Goal: Check status

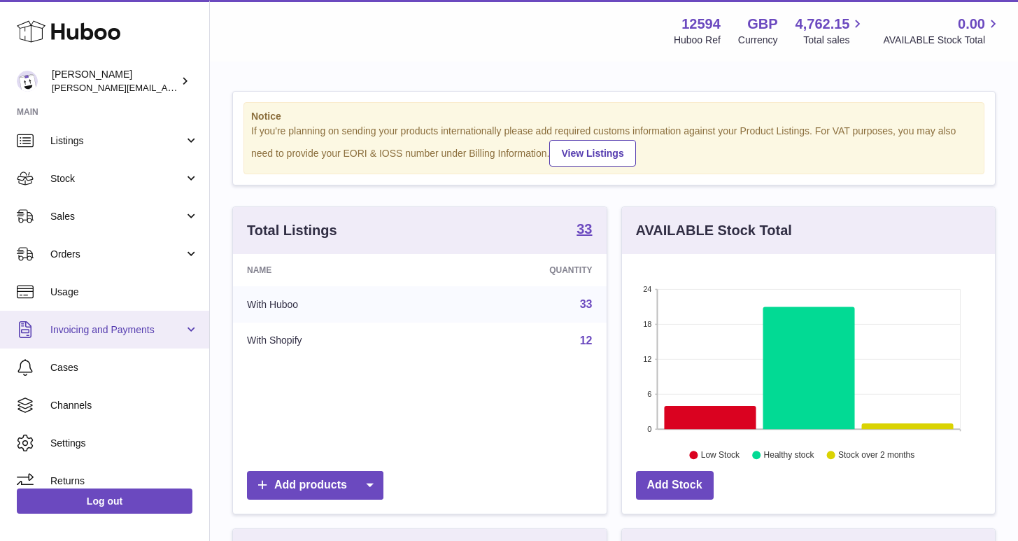
scroll to position [39, 0]
click at [110, 342] on link "Invoicing and Payments" at bounding box center [104, 332] width 209 height 38
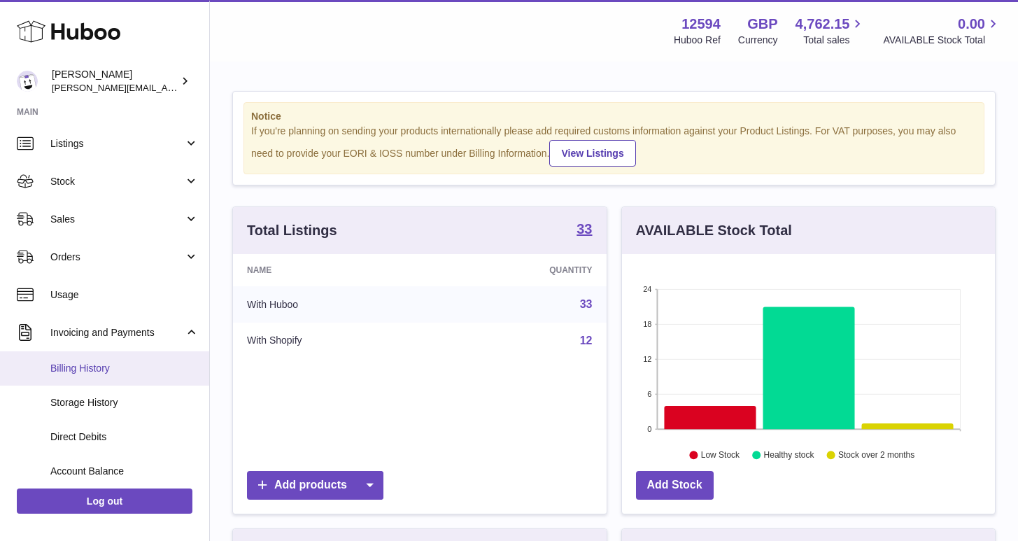
click at [79, 367] on span "Billing History" at bounding box center [124, 368] width 148 height 13
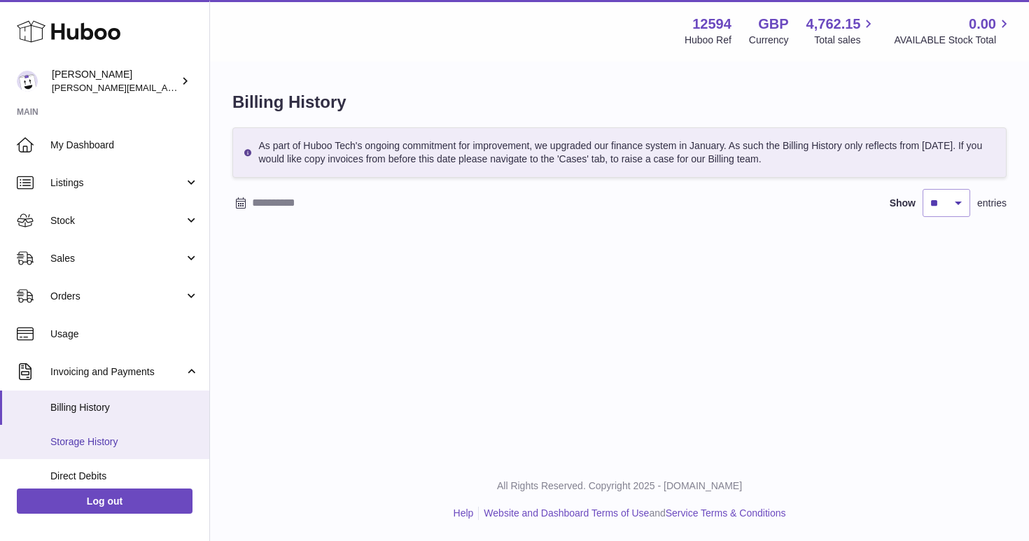
scroll to position [191, 0]
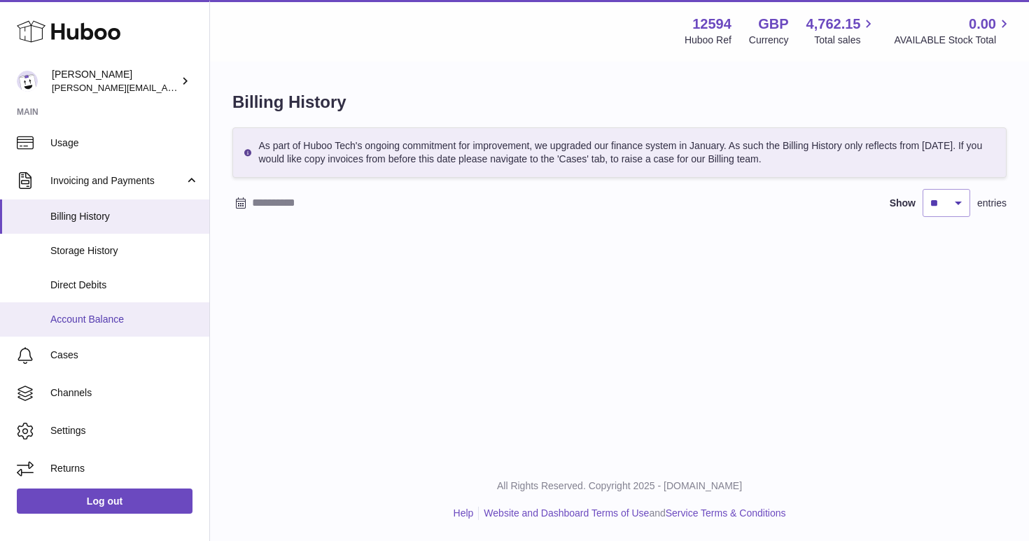
click at [65, 313] on span "Account Balance" at bounding box center [124, 319] width 148 height 13
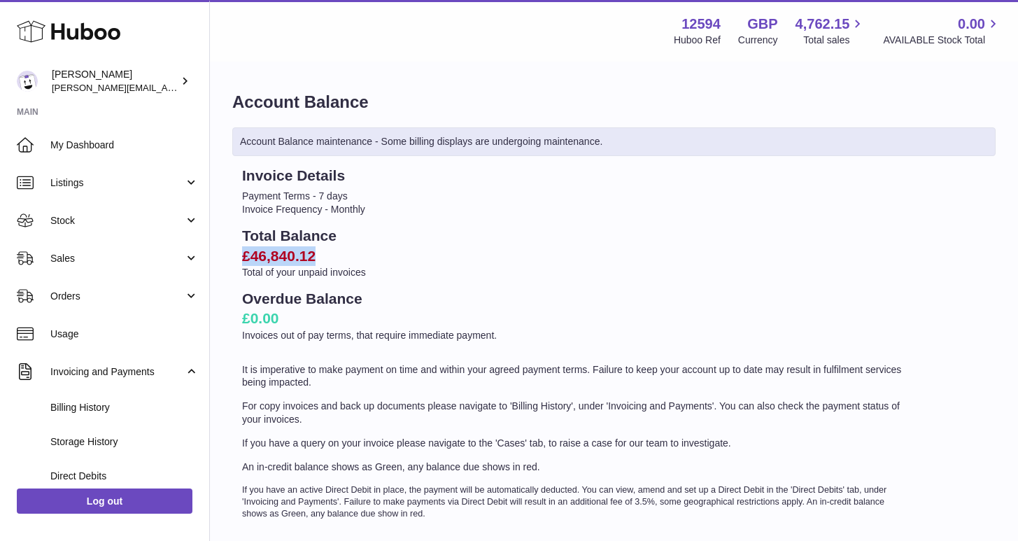
drag, startPoint x: 318, startPoint y: 253, endPoint x: 234, endPoint y: 253, distance: 84.7
click at [234, 253] on div "Invoice Details Payment Terms - 7 days Invoice Frequency - Monthly Total Balanc…" at bounding box center [575, 343] width 686 height 354
drag, startPoint x: 357, startPoint y: 265, endPoint x: 332, endPoint y: 265, distance: 24.5
click at [350, 266] on p "Total of your unpaid invoices" at bounding box center [575, 272] width 666 height 13
drag, startPoint x: 322, startPoint y: 257, endPoint x: 218, endPoint y: 251, distance: 103.8
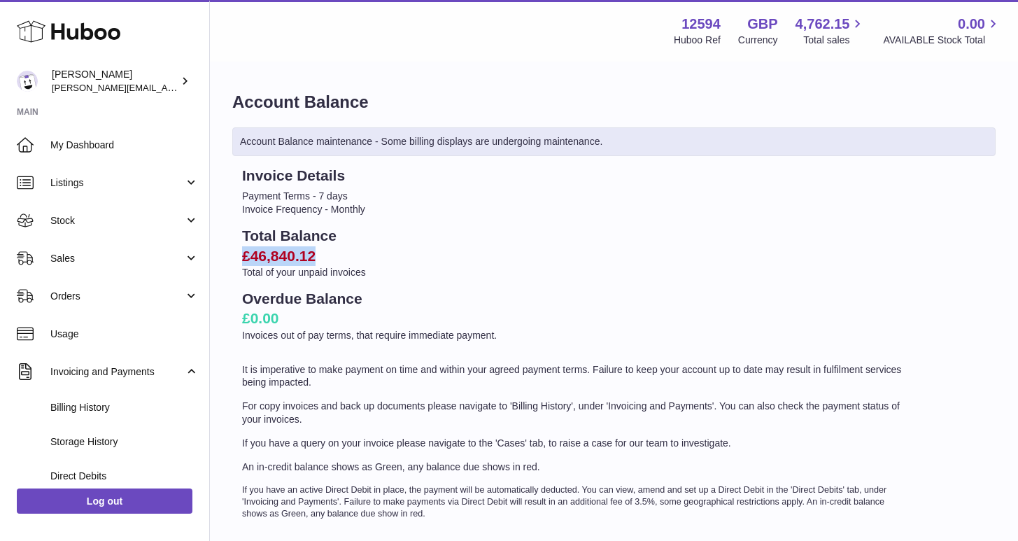
click at [218, 251] on div "Account Balance Account Balance maintenance - Some billing displays are undergo…" at bounding box center [614, 310] width 808 height 495
click at [383, 223] on div "Invoice Details Payment Terms - 7 days Invoice Frequency - Monthly Total Balanc…" at bounding box center [575, 343] width 686 height 354
drag, startPoint x: 278, startPoint y: 216, endPoint x: 223, endPoint y: 195, distance: 59.1
click at [223, 195] on div "Account Balance Account Balance maintenance - Some billing displays are undergo…" at bounding box center [614, 310] width 808 height 495
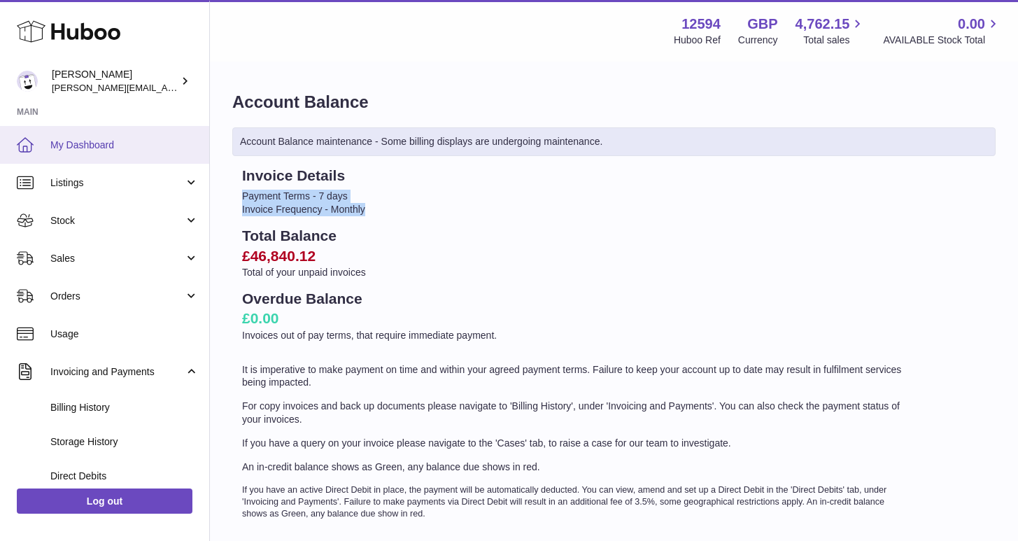
click at [87, 148] on span "My Dashboard" at bounding box center [124, 145] width 148 height 13
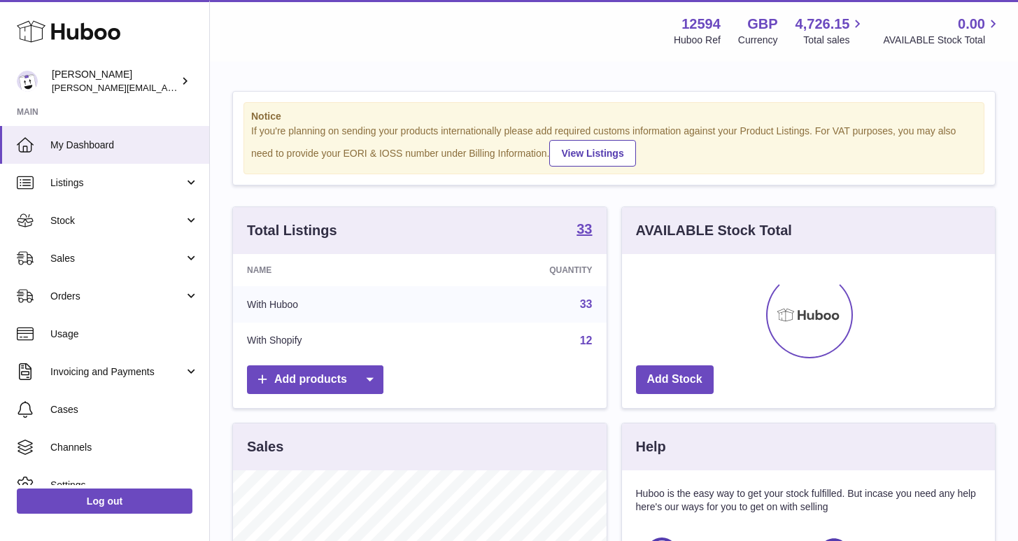
scroll to position [218, 373]
